Goal: Task Accomplishment & Management: Manage account settings

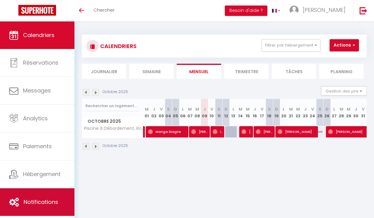
click at [33, 192] on link "Notifications" at bounding box center [37, 202] width 74 height 28
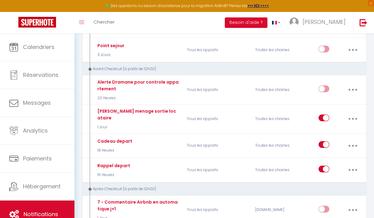
scroll to position [225, 0]
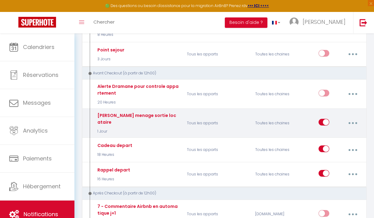
click at [353, 122] on icon "button" at bounding box center [353, 123] width 2 height 2
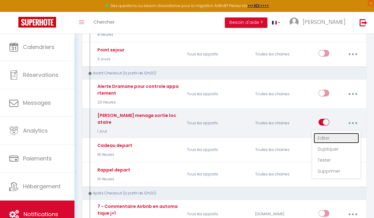
click at [327, 136] on link "Editer" at bounding box center [335, 138] width 45 height 10
type input "[PERSON_NAME] menage sortie locataire"
select select "4"
select select "sms"
select select "1 Jour"
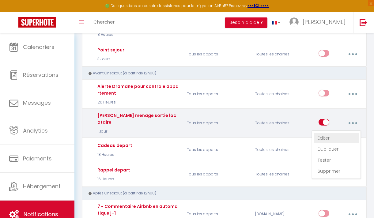
select select
type input "[PHONE_NUMBER]"
checkbox input "false"
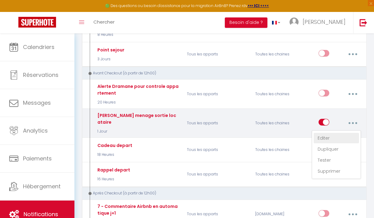
radio input "true"
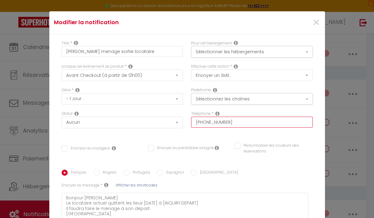
click at [240, 122] on input "[PHONE_NUMBER]" at bounding box center [251, 122] width 121 height 11
type input "[PHONE_NUMBER]"
checkbox input "false"
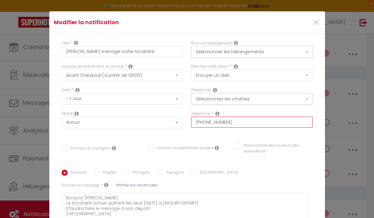
type input "[PHONE_NUMBER]"
checkbox input "false"
type input "[PHONE_NUMBER]"
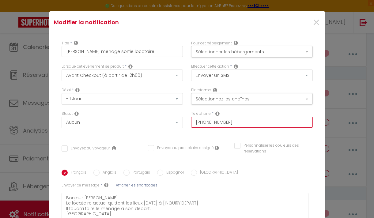
checkbox input "false"
type input "+22178157"
checkbox input "false"
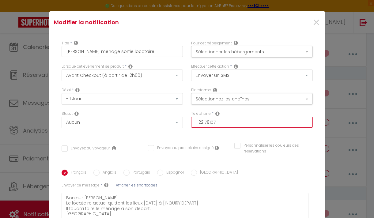
checkbox input "false"
type input "+2217815"
checkbox input "false"
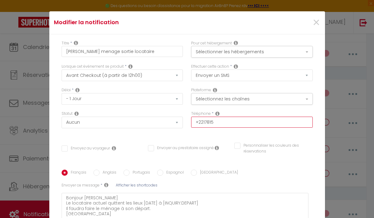
checkbox input "false"
type input "+221781"
checkbox input "false"
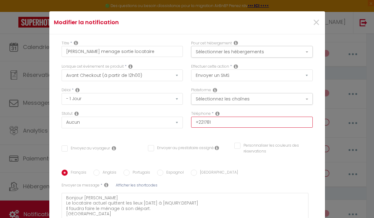
type input "+22178"
checkbox input "false"
type input "+2217"
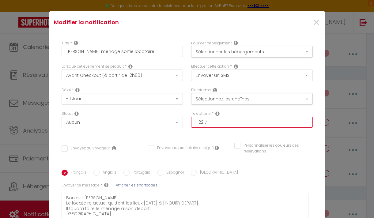
checkbox input "false"
type input "+22177"
checkbox input "false"
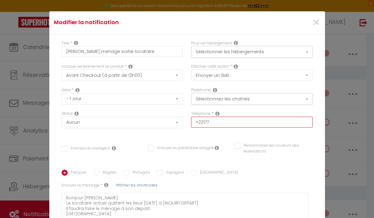
checkbox input "false"
type input "+221772"
checkbox input "false"
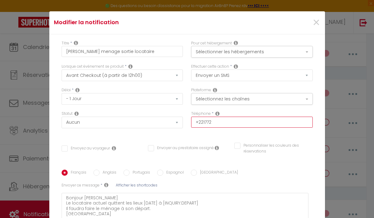
checkbox input "false"
type input "+2217724"
checkbox input "false"
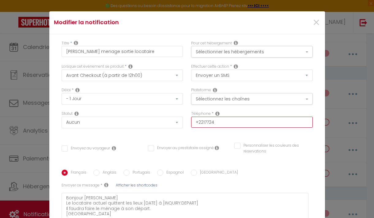
type input "+22177246"
checkbox input "false"
type input "[PHONE_NUMBER]"
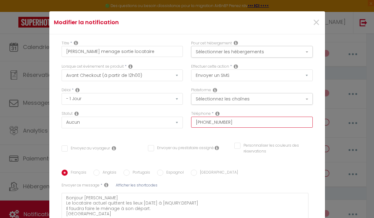
checkbox input "false"
type input "[PHONE_NUMBER]"
checkbox input "false"
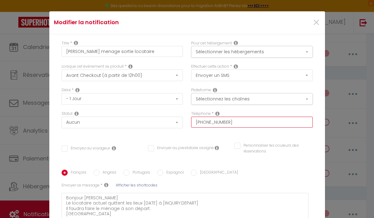
checkbox input "false"
type input "[PHONE_NUMBER]"
checkbox input "false"
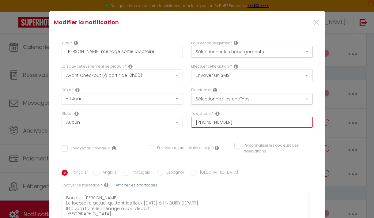
checkbox input "false"
type input "[PHONE_NUMBER]"
checkbox input "false"
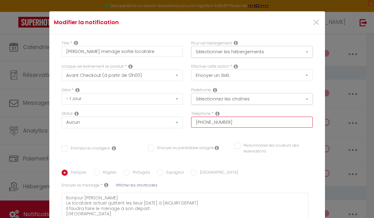
type input "[PHONE_NUMBER]"
click at [190, 109] on div "Plateforme Sélectionnez les chaînes Toutes les chaines Direct [DOMAIN_NAME] [DO…" at bounding box center [251, 99] width 129 height 24
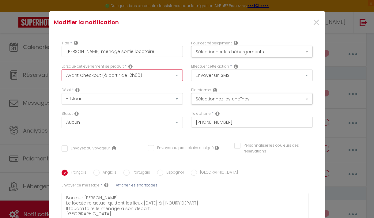
click at [176, 78] on select "Après la réservation Avant Checkin (à partir de 12h00) Après Checkin (à partir …" at bounding box center [122, 75] width 121 height 12
click at [62, 69] on select "Après la réservation Avant Checkin (à partir de 12h00) Après Checkin (à partir …" at bounding box center [122, 75] width 121 height 12
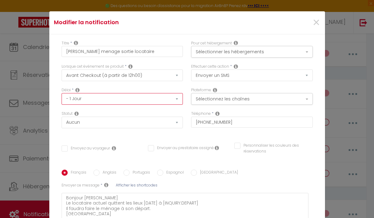
click at [156, 99] on select "Immédiat - 10 Minutes - 1 Heure - 2 Heures - 3 Heures - 4 Heures - 5 Heures - 6…" at bounding box center [122, 99] width 121 height 12
click at [169, 101] on select "Immédiat - 10 Minutes - 1 Heure - 2 Heures - 3 Heures - 4 Heures - 5 Heures - 6…" at bounding box center [122, 99] width 121 height 12
select select "18 Heures"
click at [62, 93] on select "Immédiat - 10 Minutes - 1 Heure - 2 Heures - 3 Heures - 4 Heures - 5 Heures - 6…" at bounding box center [122, 99] width 121 height 12
checkbox input "false"
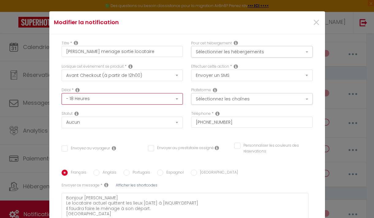
checkbox input "false"
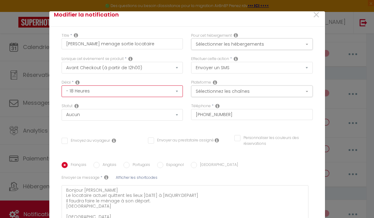
scroll to position [75, 0]
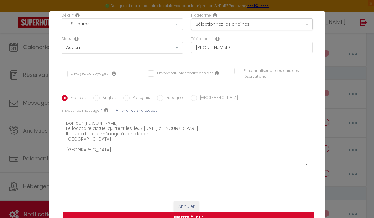
click at [236, 212] on button "Mettre à jour" at bounding box center [188, 217] width 251 height 12
checkbox input "false"
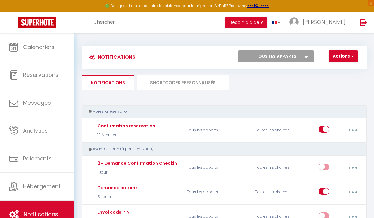
scroll to position [0, 0]
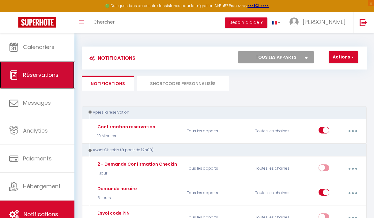
click at [33, 77] on span "Réservations" at bounding box center [40, 75] width 35 height 8
select select "not_cancelled"
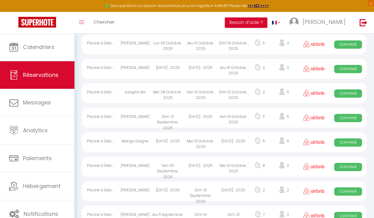
scroll to position [201, 0]
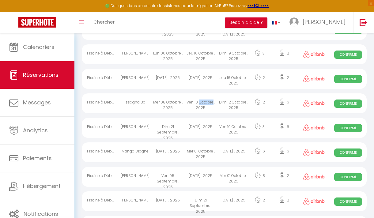
click at [194, 103] on div "Ven 10 Octobre . 2025" at bounding box center [200, 103] width 33 height 20
select select "OK"
select select "0"
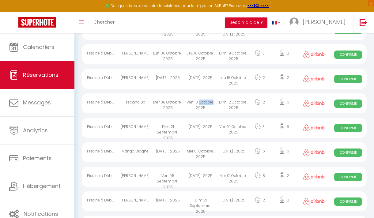
select select "1"
select select
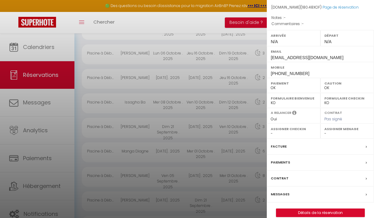
scroll to position [73, 0]
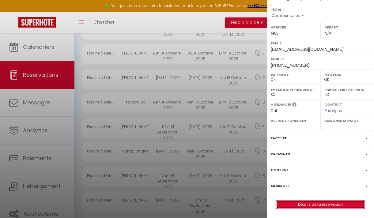
click at [325, 203] on link "Détails de la réservation" at bounding box center [320, 204] width 88 height 8
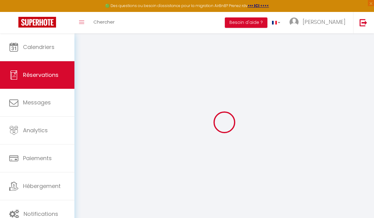
select select
checkbox input "false"
select select
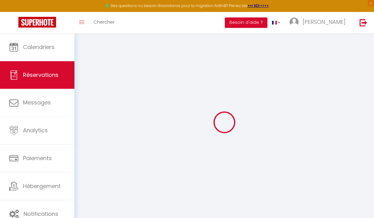
select select
checkbox input "false"
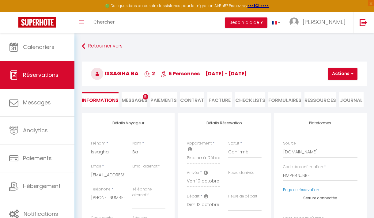
select select
checkbox input "false"
select select
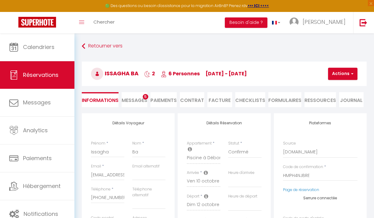
checkbox input "false"
select select
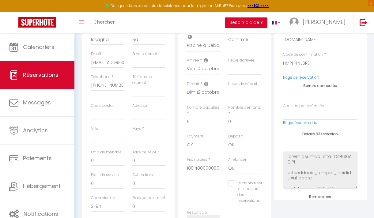
scroll to position [110, 0]
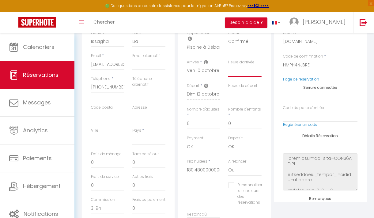
click at [241, 74] on select "00:00 00:30 01:00 01:30 02:00 02:30 03:00 03:30 04:00 04:30 05:00 05:30 06:00 0…" at bounding box center [244, 71] width 33 height 12
select select "16:00"
click at [228, 65] on select "00:00 00:30 01:00 01:30 02:00 02:30 03:00 03:30 04:00 04:30 05:00 05:30 06:00 0…" at bounding box center [244, 71] width 33 height 12
select select
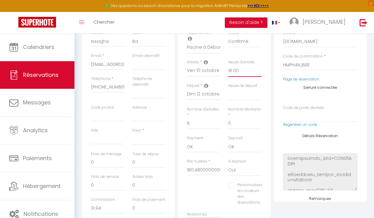
checkbox input "false"
click at [241, 98] on select "00:00 00:30 01:00 01:30 02:00 02:30 03:00 03:30 04:00 04:30 05:00 05:30 06:00 0…" at bounding box center [244, 95] width 33 height 12
select select "11:00"
click at [228, 89] on select "00:00 00:30 01:00 01:30 02:00 02:30 03:00 03:30 04:00 04:30 05:00 05:30 06:00 0…" at bounding box center [244, 95] width 33 height 12
select select
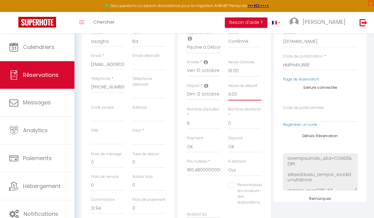
checkbox input "false"
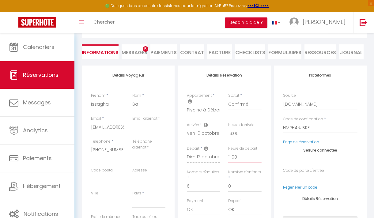
scroll to position [0, 0]
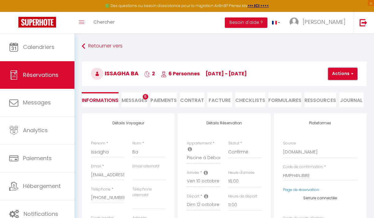
click at [345, 76] on button "Actions" at bounding box center [342, 74] width 29 height 12
click at [343, 87] on link "Enregistrer" at bounding box center [347, 87] width 48 height 8
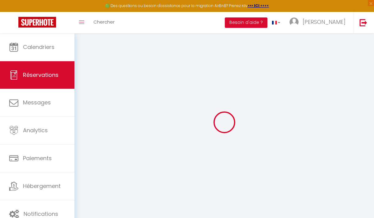
select select "not_cancelled"
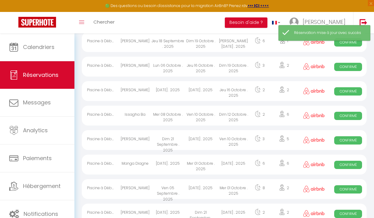
scroll to position [188, 0]
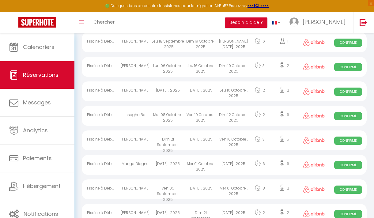
click at [222, 143] on div "Ven 10 Octobre . 2025" at bounding box center [233, 140] width 33 height 20
select select "OK"
select select "0"
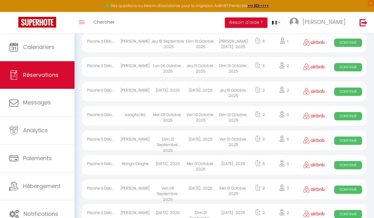
select select "1"
select select
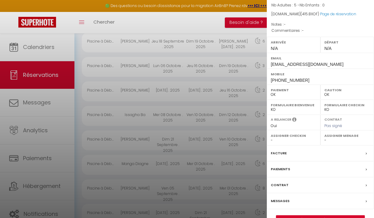
scroll to position [73, 0]
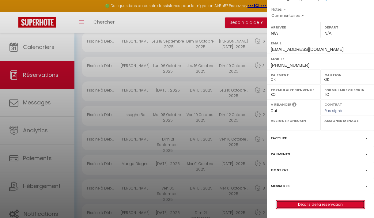
click at [329, 207] on link "Détails de la réservation" at bounding box center [320, 204] width 88 height 8
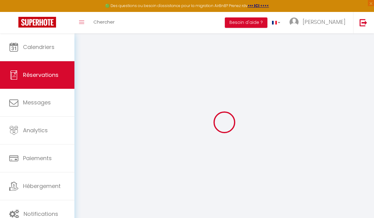
type input "[PERSON_NAME]"
type input "Parenti"
type input "[EMAIL_ADDRESS][DOMAIN_NAME]"
type input "[PHONE_NUMBER]"
select select
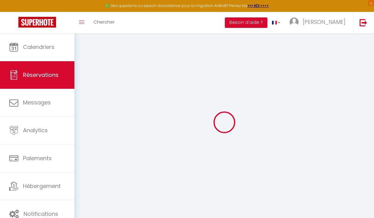
type input "73.6"
select select "75091"
select select "1"
select select
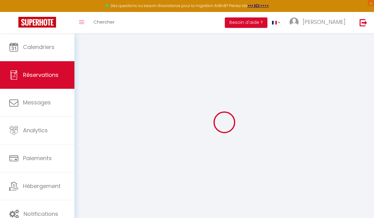
type input "5"
select select "12"
select select
type input "415.8"
checkbox input "false"
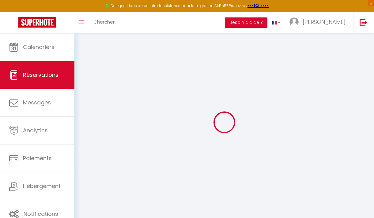
type input "0"
select select "1"
type input "0"
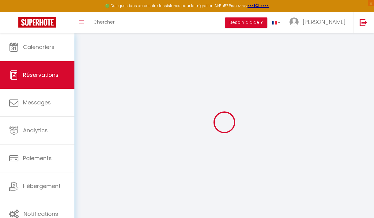
select select
select select "15"
checkbox input "false"
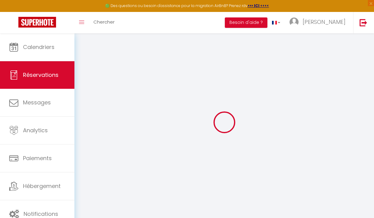
select select
checkbox input "false"
select select
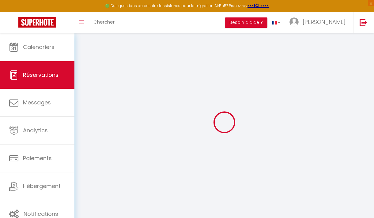
select select
checkbox input "false"
select select
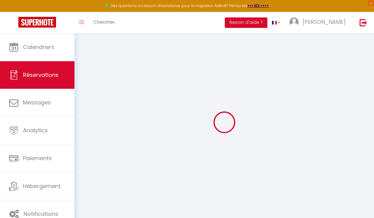
select select
checkbox input "false"
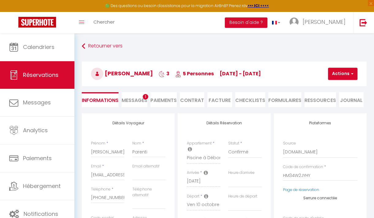
select select
checkbox input "false"
select select
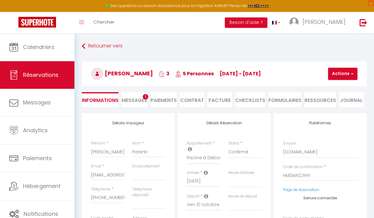
select select
checkbox input "false"
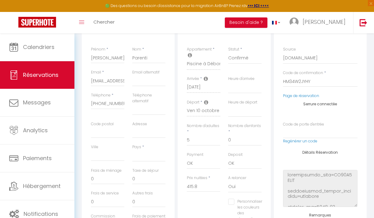
scroll to position [95, 0]
click at [238, 86] on select "00:00 00:30 01:00 01:30 02:00 02:30 03:00 03:30 04:00 04:30 05:00 05:30 06:00 0…" at bounding box center [244, 87] width 33 height 12
select select "16:00"
click at [228, 81] on select "00:00 00:30 01:00 01:30 02:00 02:30 03:00 03:30 04:00 04:30 05:00 05:30 06:00 0…" at bounding box center [244, 87] width 33 height 12
select select
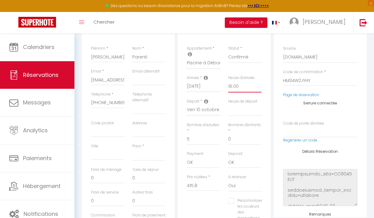
select select
checkbox input "false"
click at [241, 112] on select "00:00 00:30 01:00 01:30 02:00 02:30 03:00 03:30 04:00 04:30 05:00 05:30 06:00 0…" at bounding box center [244, 110] width 33 height 12
select select "11:00"
click at [228, 104] on select "00:00 00:30 01:00 01:30 02:00 02:30 03:00 03:30 04:00 04:30 05:00 05:30 06:00 0…" at bounding box center [244, 110] width 33 height 12
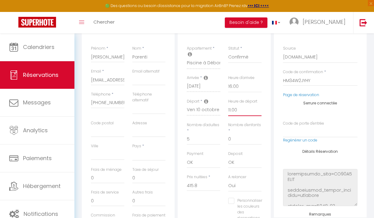
select select
checkbox input "false"
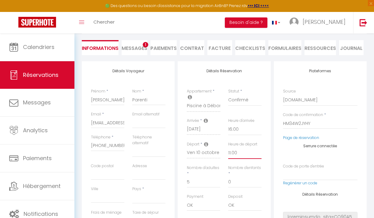
scroll to position [0, 0]
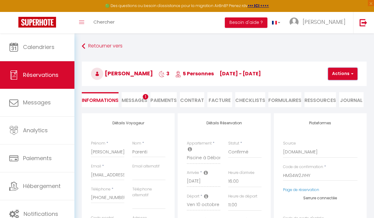
click at [348, 79] on button "Actions" at bounding box center [342, 74] width 29 height 12
click at [345, 87] on link "Enregistrer" at bounding box center [347, 87] width 48 height 8
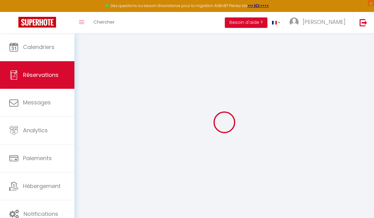
select select "not_cancelled"
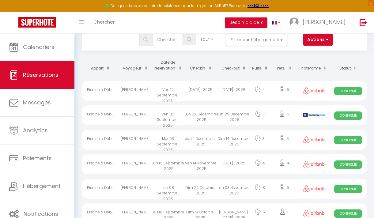
scroll to position [4, 0]
